Goal: Task Accomplishment & Management: Manage account settings

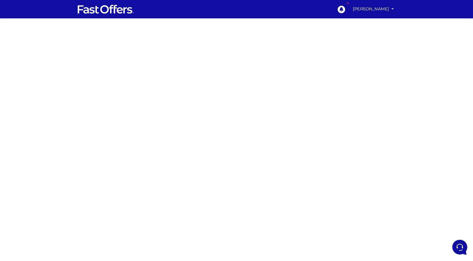
drag, startPoint x: 163, startPoint y: 97, endPoint x: 172, endPoint y: 96, distance: 8.9
click at [164, 97] on div at bounding box center [236, 168] width 473 height 287
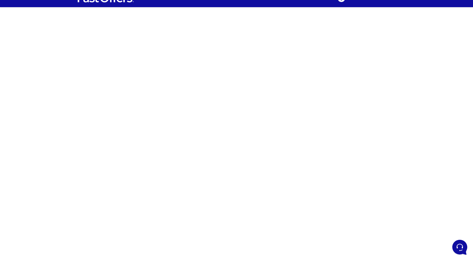
scroll to position [58, 0]
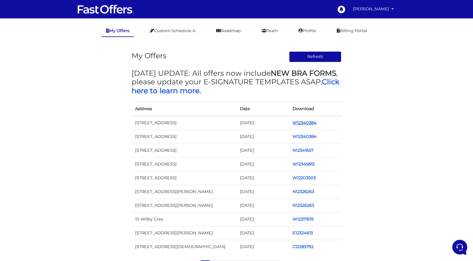
click at [298, 123] on link "W12340384" at bounding box center [304, 122] width 24 height 5
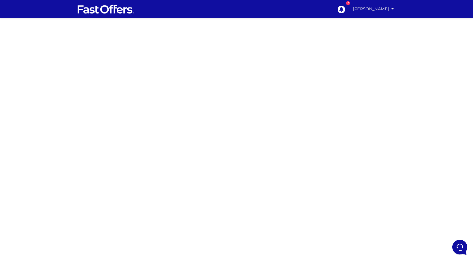
click at [377, 7] on link "[PERSON_NAME]" at bounding box center [372, 8] width 45 height 11
click at [373, 24] on link "My Offers" at bounding box center [372, 22] width 45 height 9
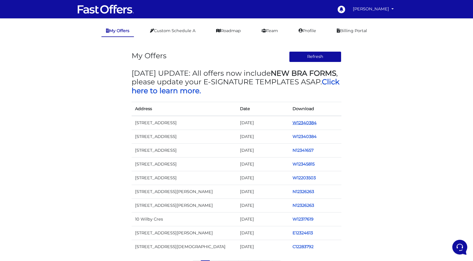
click at [302, 124] on link "W12340384" at bounding box center [304, 122] width 24 height 5
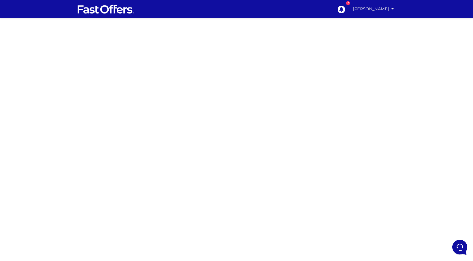
click at [369, 9] on link "[PERSON_NAME]" at bounding box center [372, 8] width 45 height 11
click at [365, 29] on link "My Profile" at bounding box center [372, 31] width 45 height 9
